Goal: Transaction & Acquisition: Purchase product/service

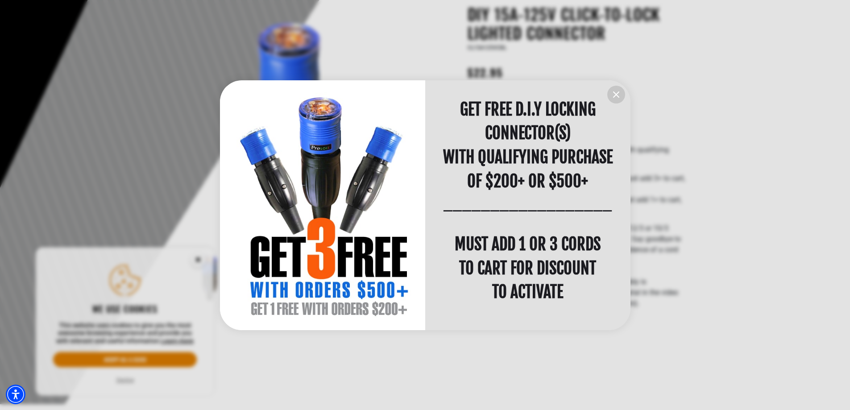
scroll to position [134, 0]
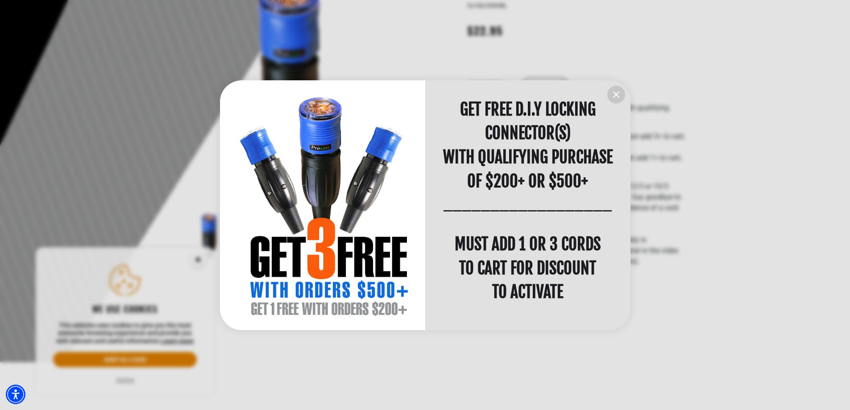
click at [616, 94] on icon "information" at bounding box center [615, 94] width 5 height 5
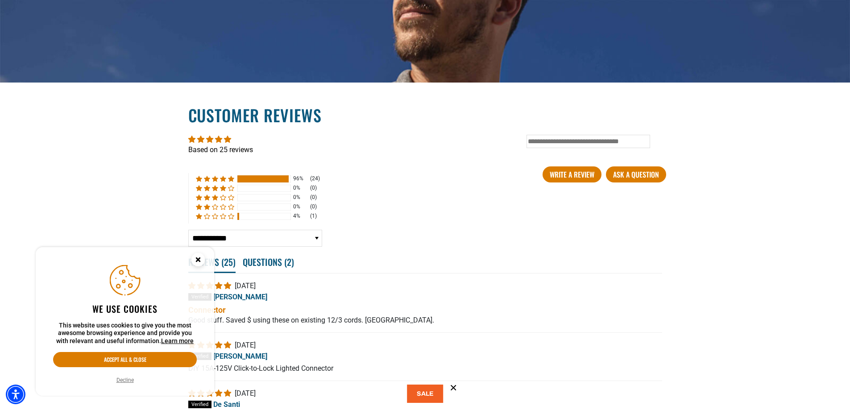
scroll to position [1561, 0]
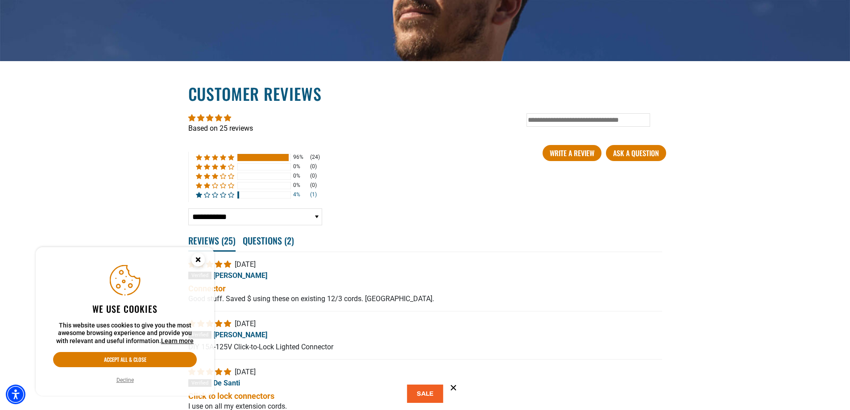
click at [222, 196] on span "4% (1) reviews with 1 star rating" at bounding box center [224, 195] width 8 height 6
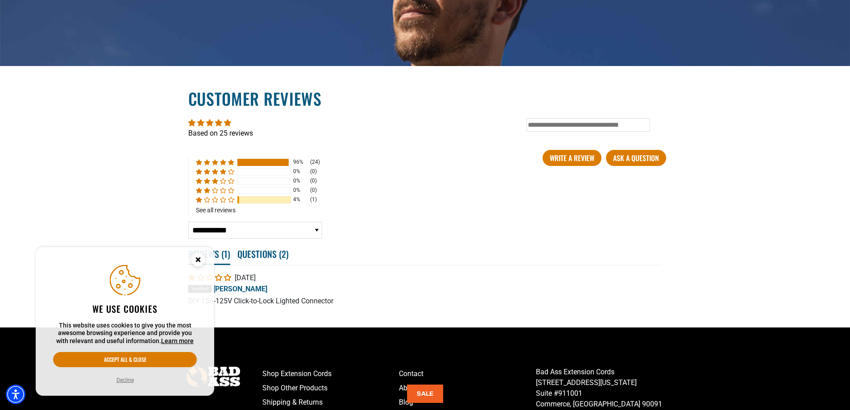
scroll to position [1598, 0]
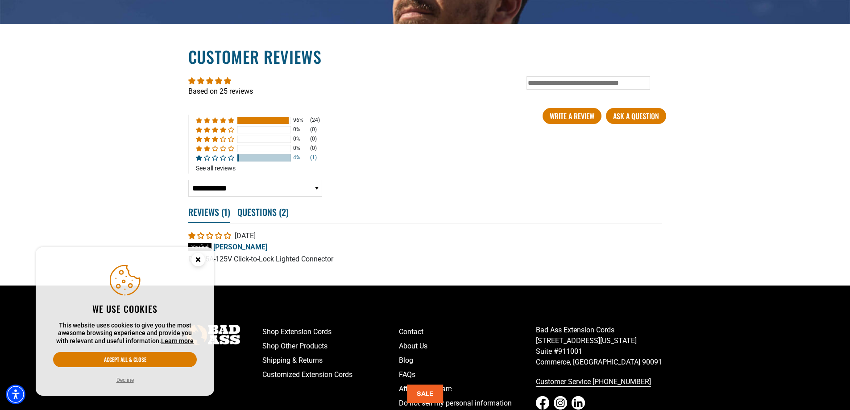
click at [231, 156] on span "4% (1) reviews with 1 star rating" at bounding box center [231, 158] width 6 height 6
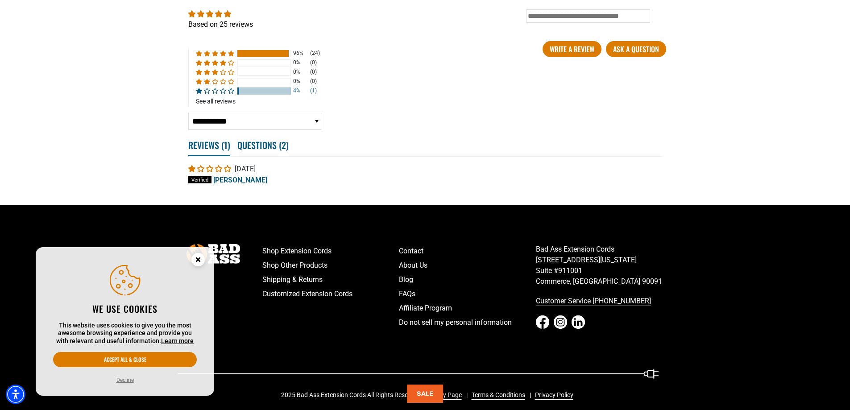
scroll to position [1688, 0]
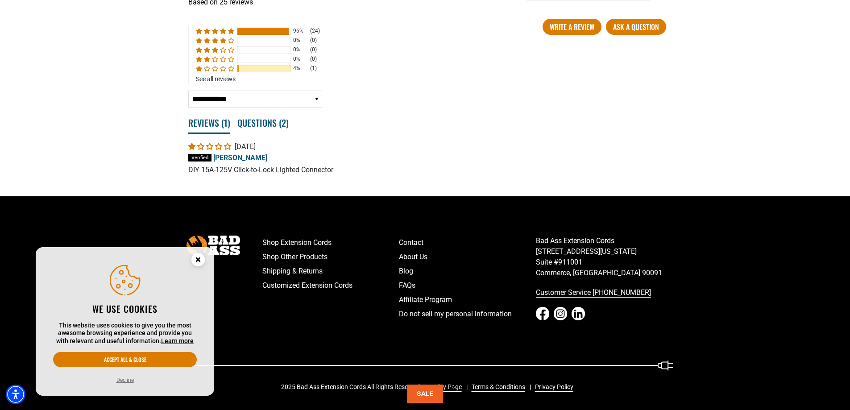
click at [263, 101] on select "**********" at bounding box center [255, 99] width 134 height 17
select select "**********"
click at [188, 108] on select "**********" at bounding box center [255, 99] width 134 height 17
click at [197, 259] on icon "Close this option" at bounding box center [197, 259] width 3 height 3
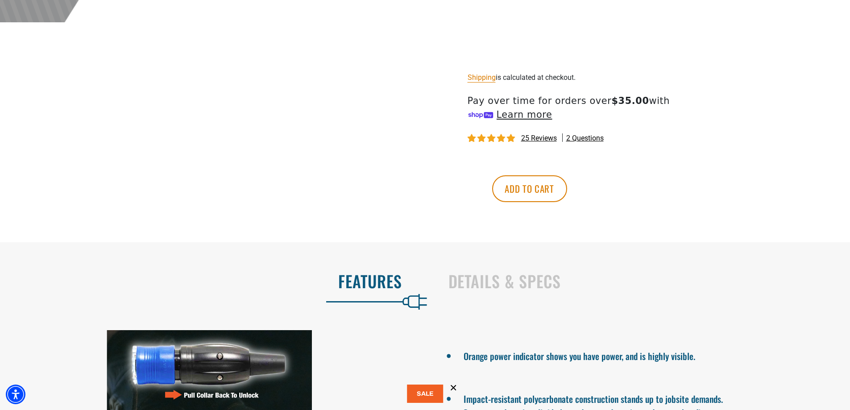
scroll to position [483, 0]
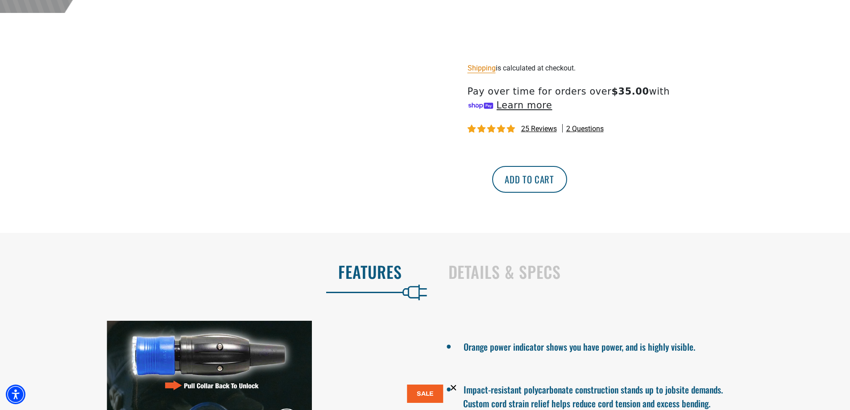
click at [567, 182] on button "Add to cart" at bounding box center [529, 179] width 75 height 27
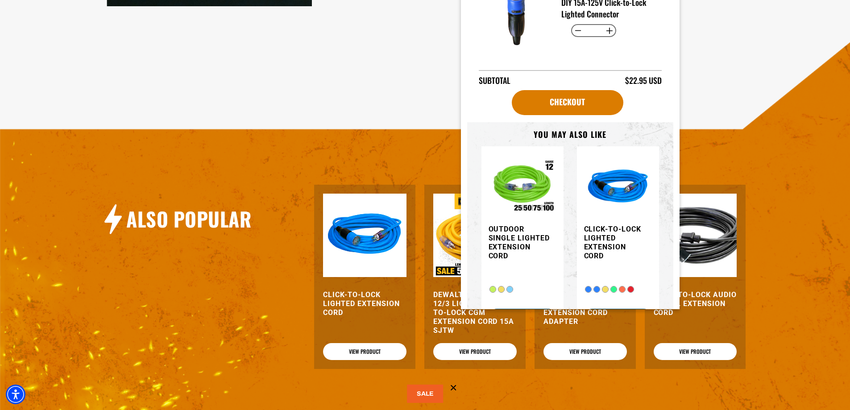
scroll to position [1018, 0]
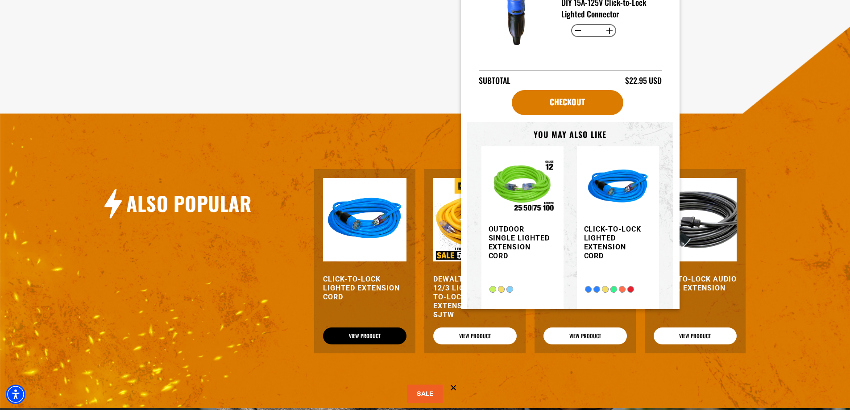
click at [368, 332] on link "View Product" at bounding box center [364, 335] width 83 height 17
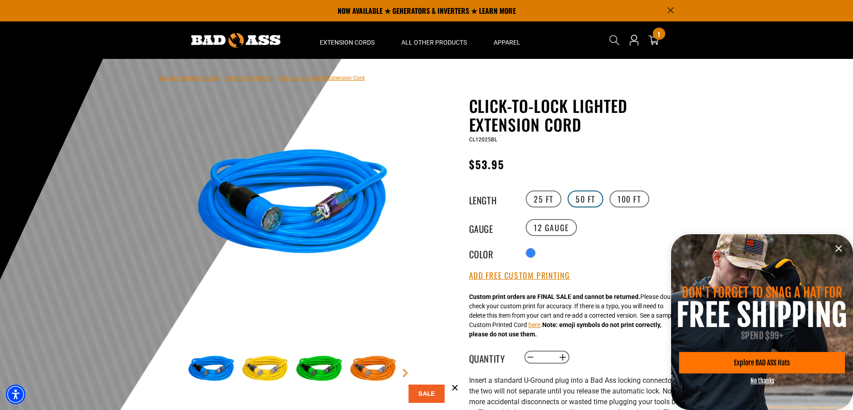
click at [580, 203] on label "50 FT" at bounding box center [586, 198] width 36 height 17
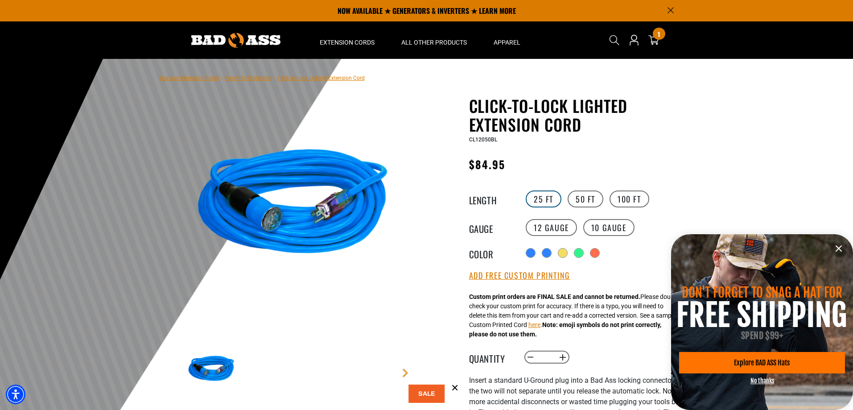
click at [545, 203] on label "25 FT" at bounding box center [544, 198] width 36 height 17
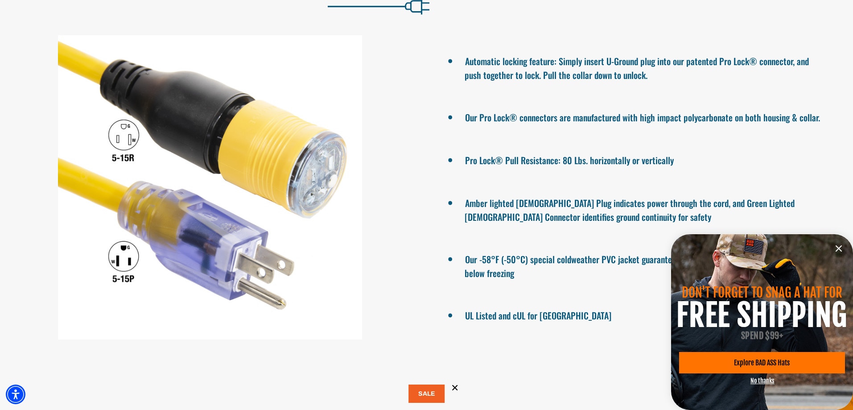
scroll to position [714, 0]
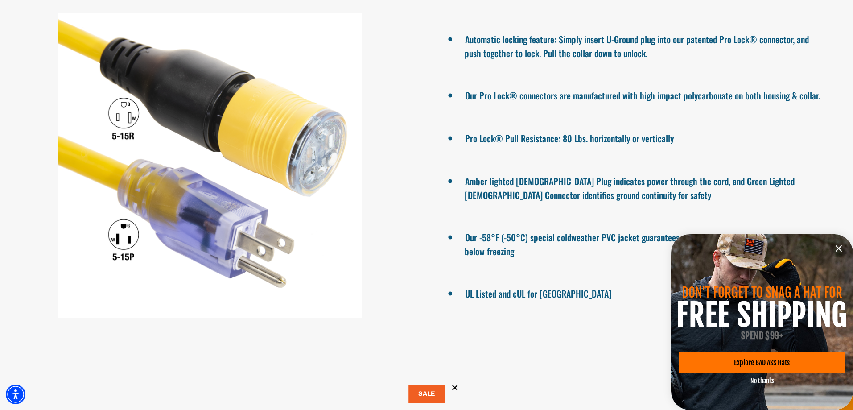
click at [161, 227] on div at bounding box center [210, 165] width 420 height 304
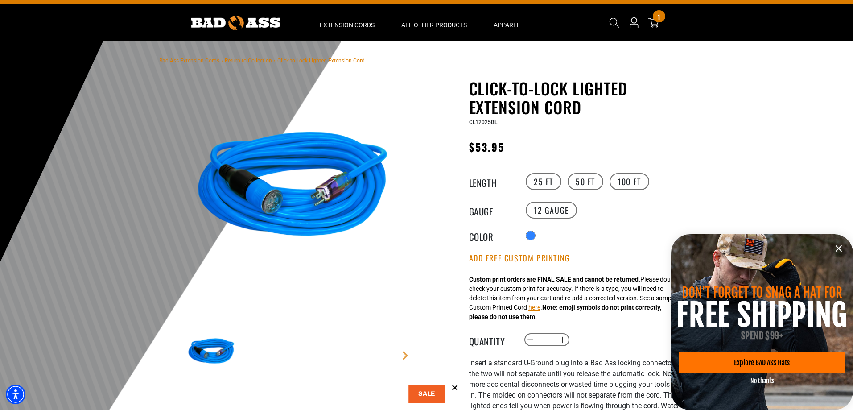
scroll to position [0, 0]
